Goal: Find specific page/section: Find specific page/section

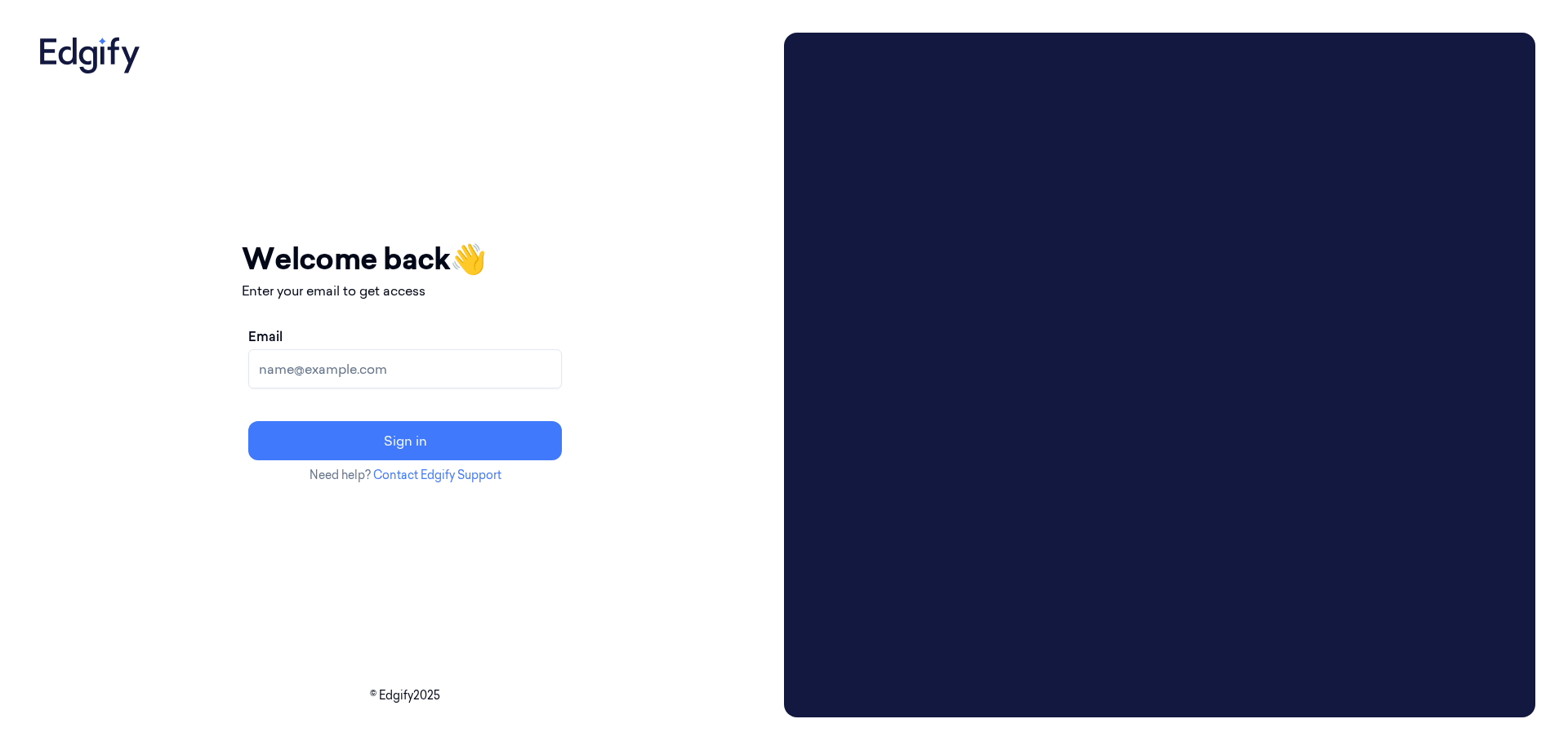
click at [395, 387] on input "Email" at bounding box center [404, 369] width 314 height 40
type input "timor.kalerman@edgify.ai"
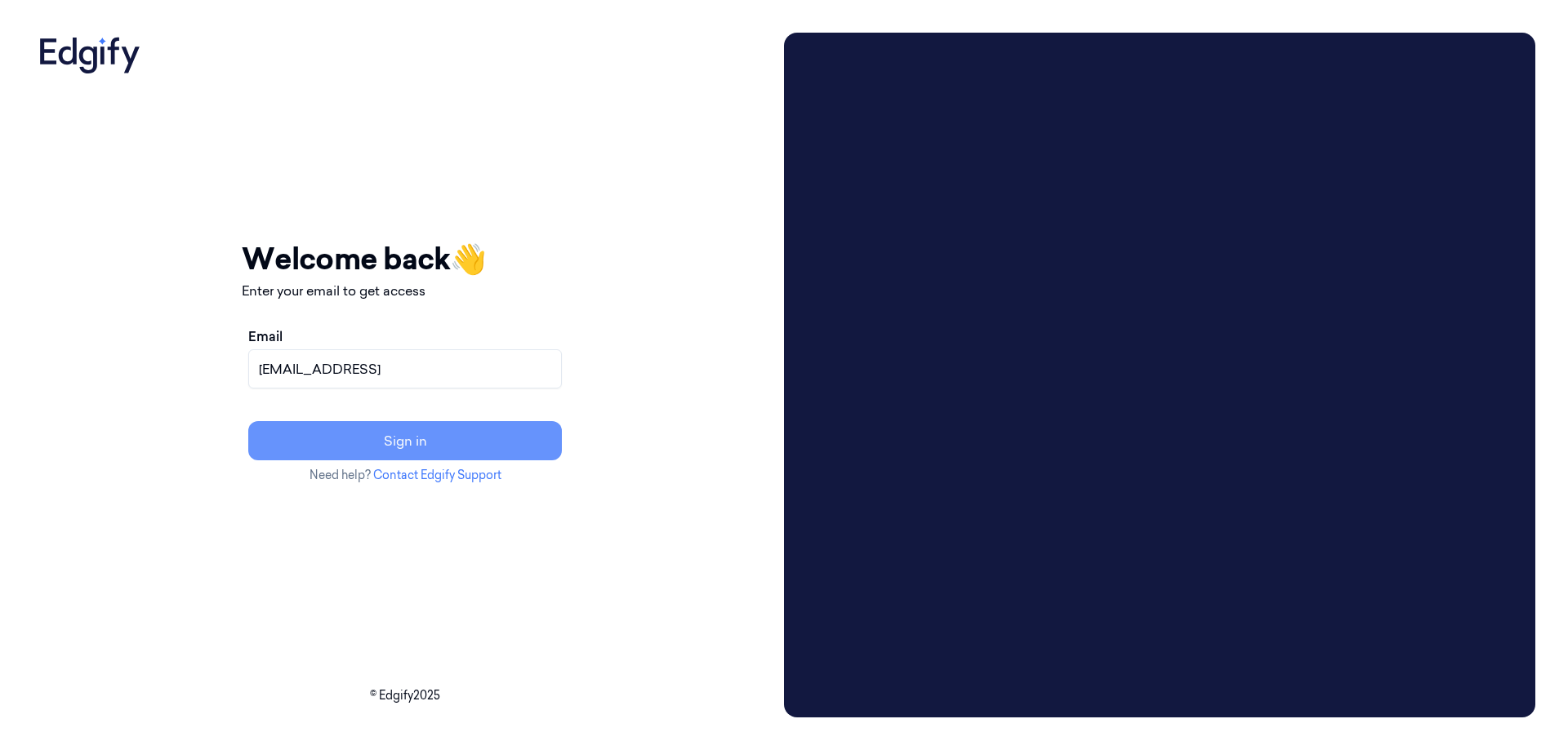
click at [409, 453] on button "Sign in" at bounding box center [404, 441] width 314 height 40
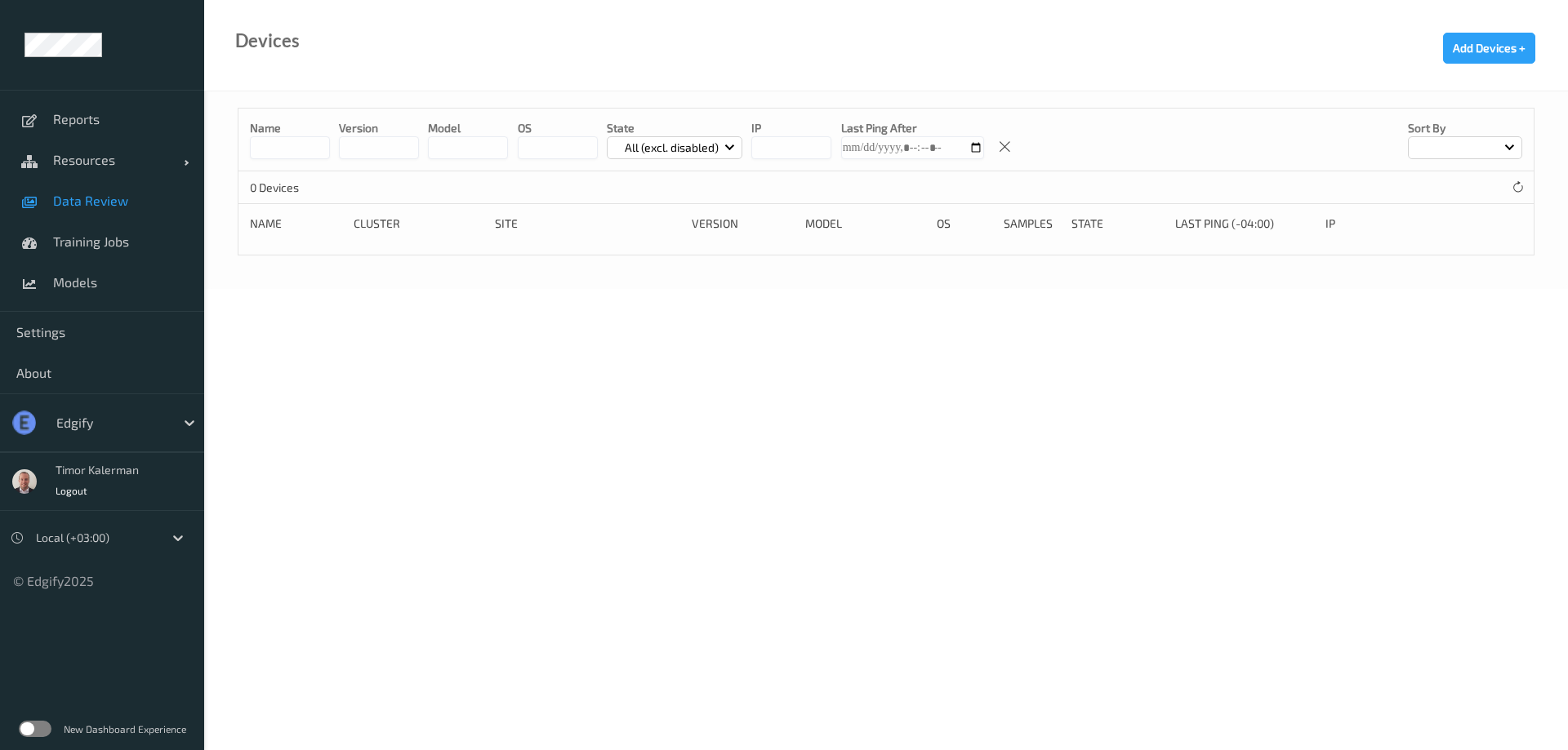
click at [101, 198] on span "Data Review" at bounding box center [120, 201] width 135 height 16
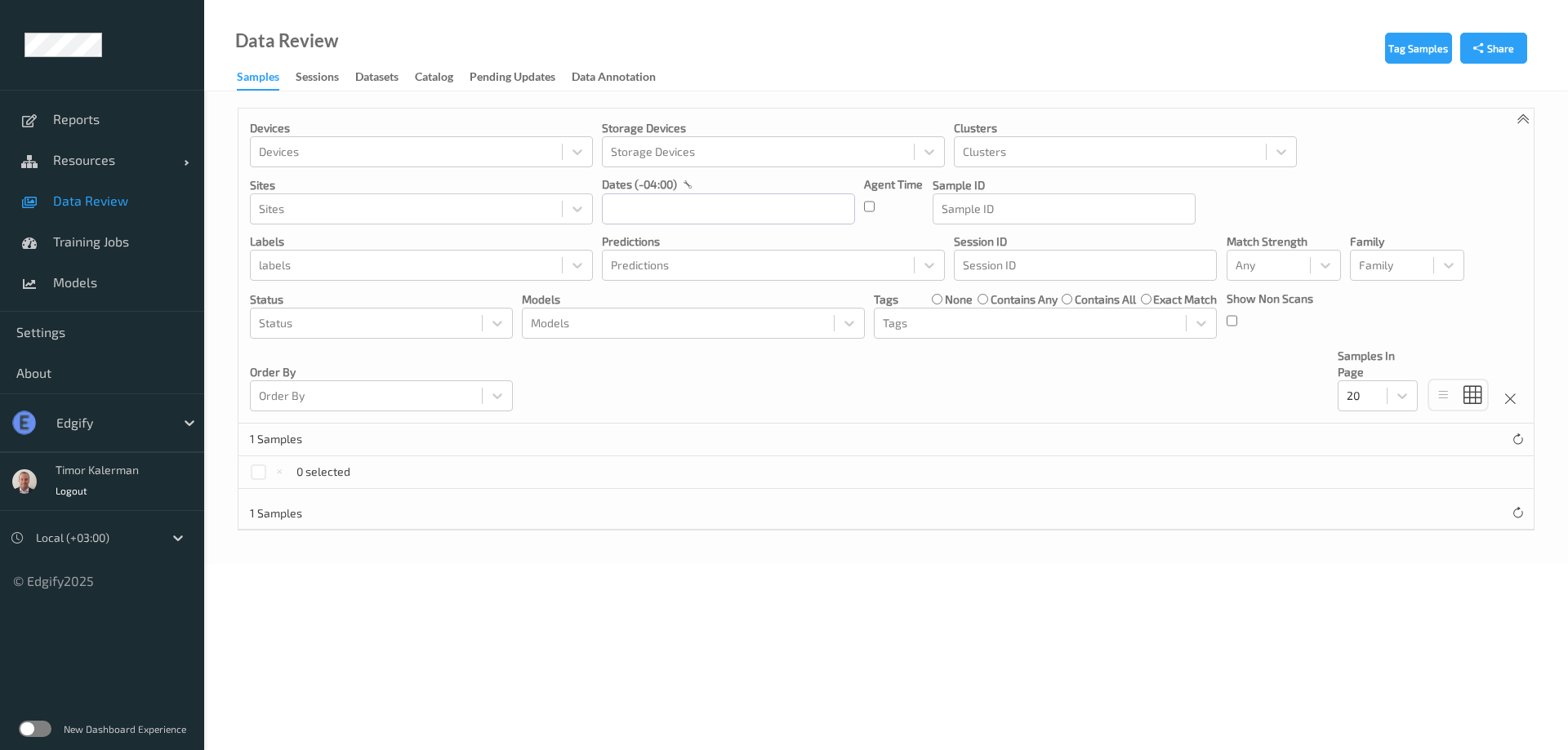
click at [93, 393] on div "edgify" at bounding box center [102, 422] width 204 height 58
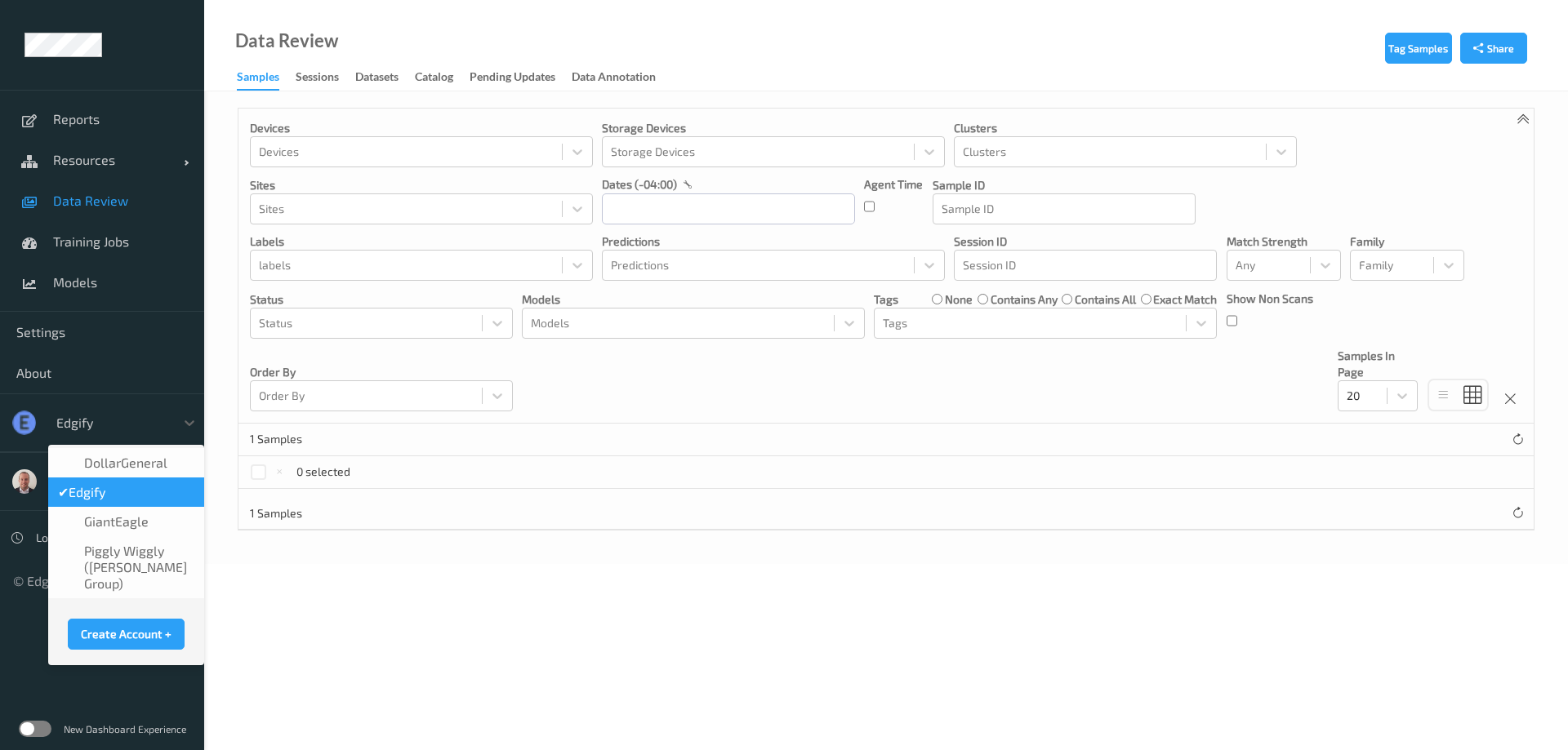
click at [101, 421] on div at bounding box center [111, 423] width 111 height 20
click at [151, 530] on div "GiantEagle" at bounding box center [127, 522] width 156 height 30
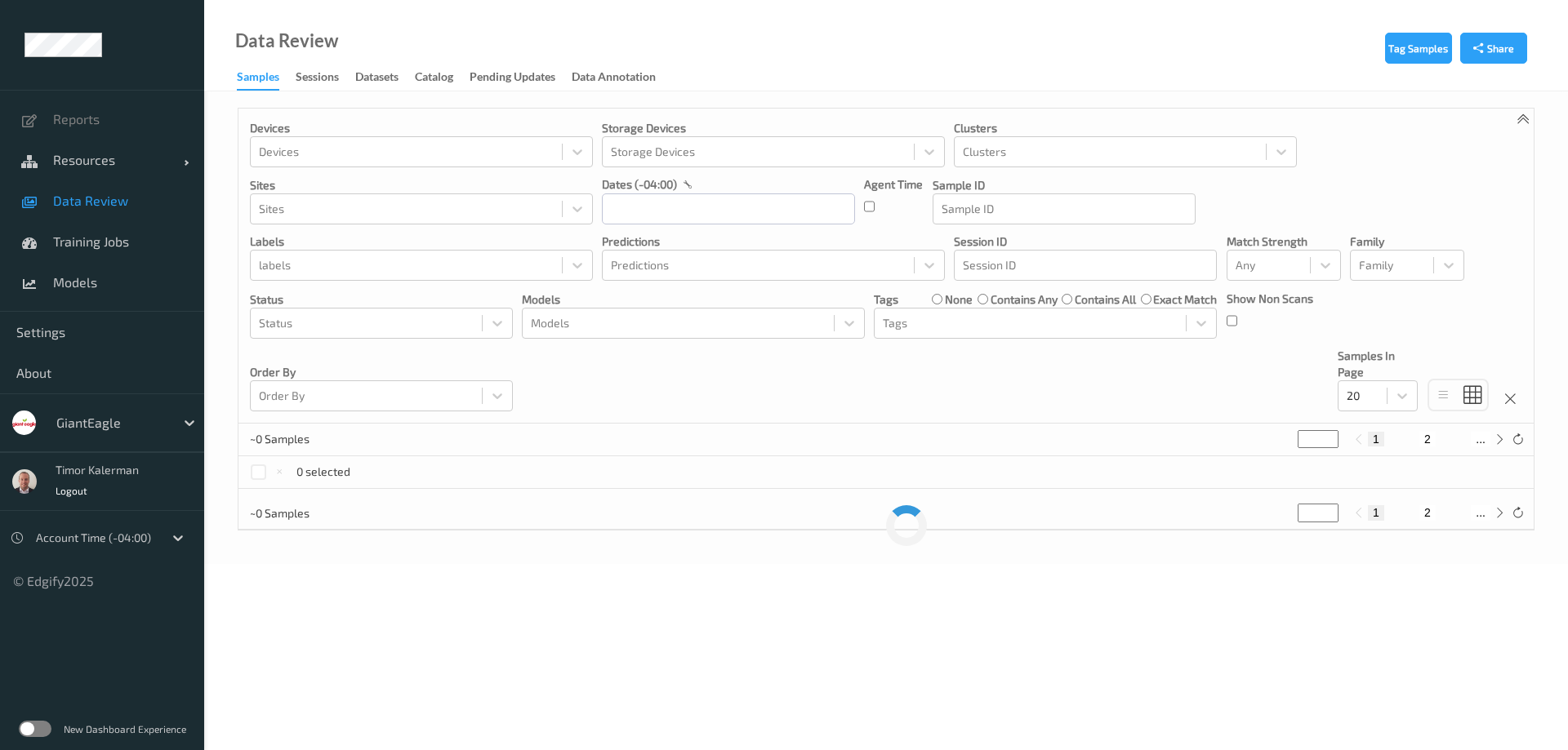
click at [36, 723] on label at bounding box center [35, 729] width 32 height 16
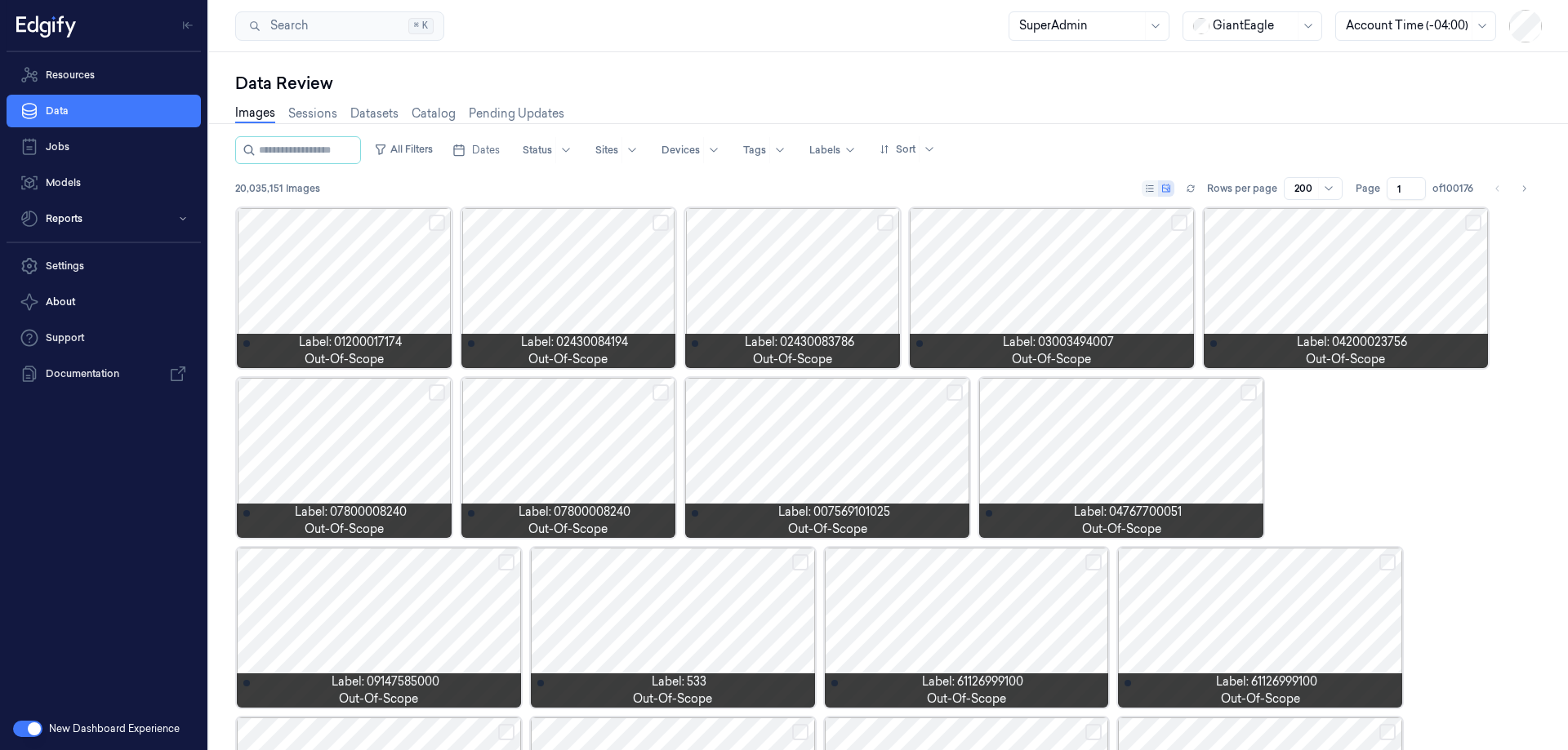
click at [265, 190] on span "20,035,151 Images" at bounding box center [278, 189] width 85 height 14
click at [301, 112] on link "Sessions" at bounding box center [313, 113] width 49 height 19
